Goal: Find specific page/section: Find specific page/section

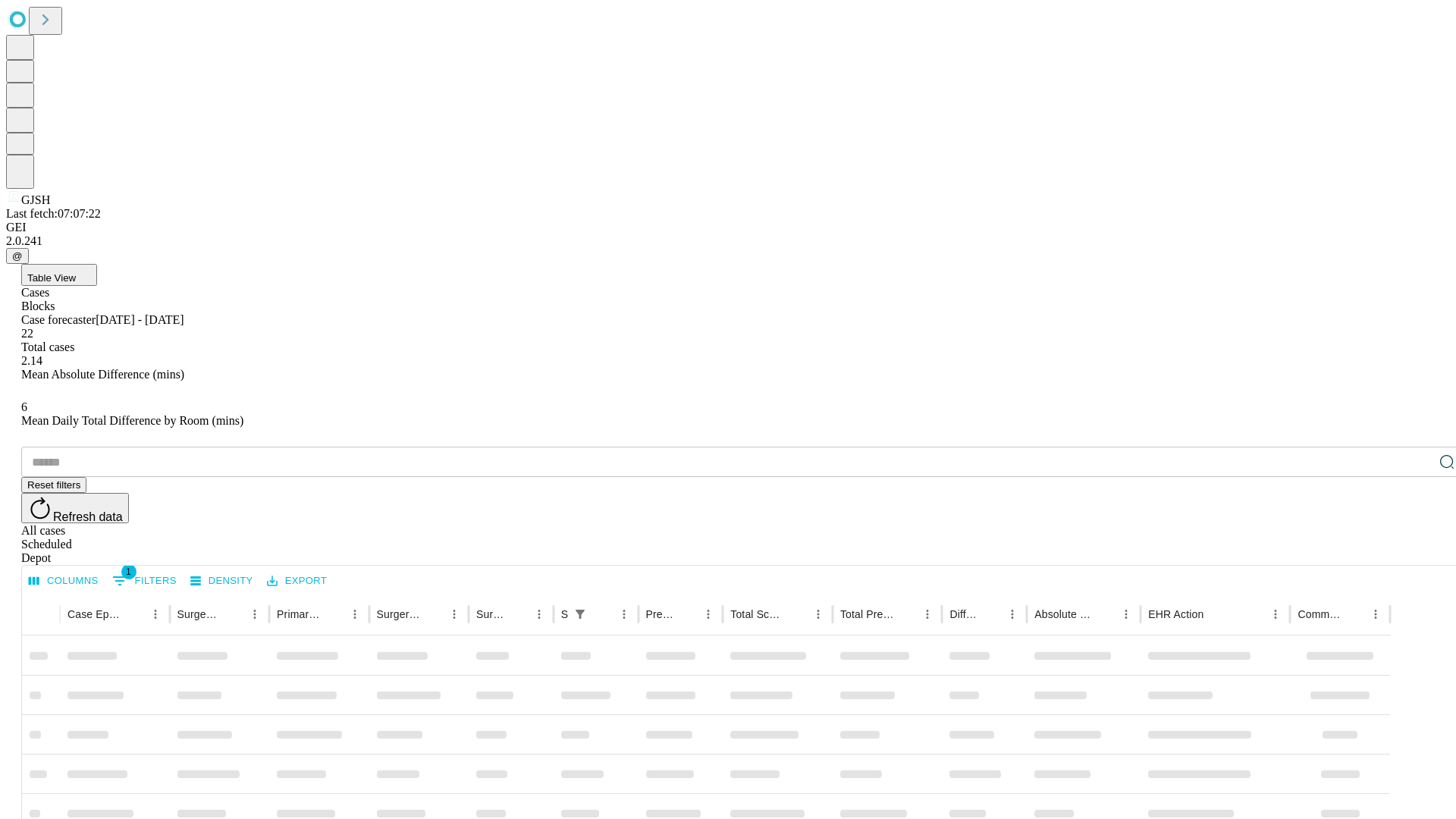
click at [1417, 552] on div "Depot" at bounding box center [743, 558] width 1445 height 13
